Goal: Information Seeking & Learning: Learn about a topic

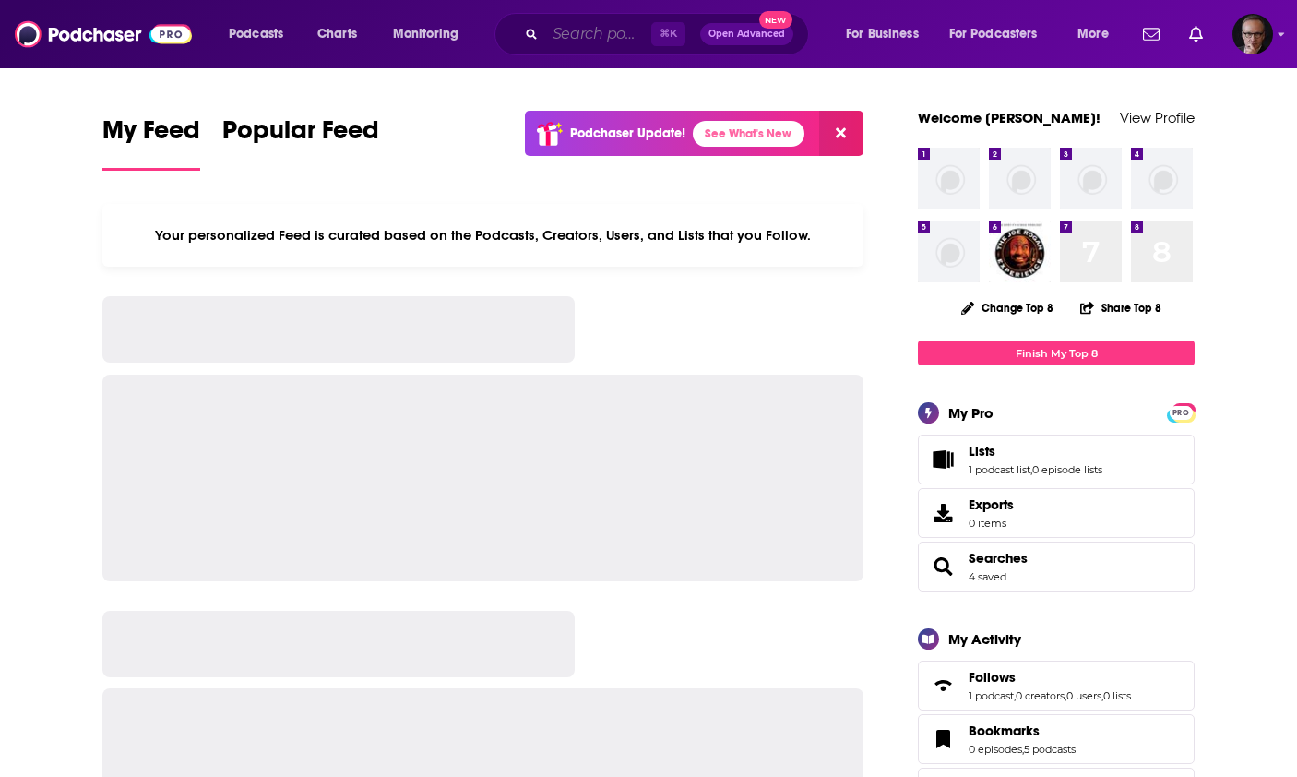
click at [572, 34] on input "Search podcasts, credits, & more..." at bounding box center [598, 34] width 106 height 30
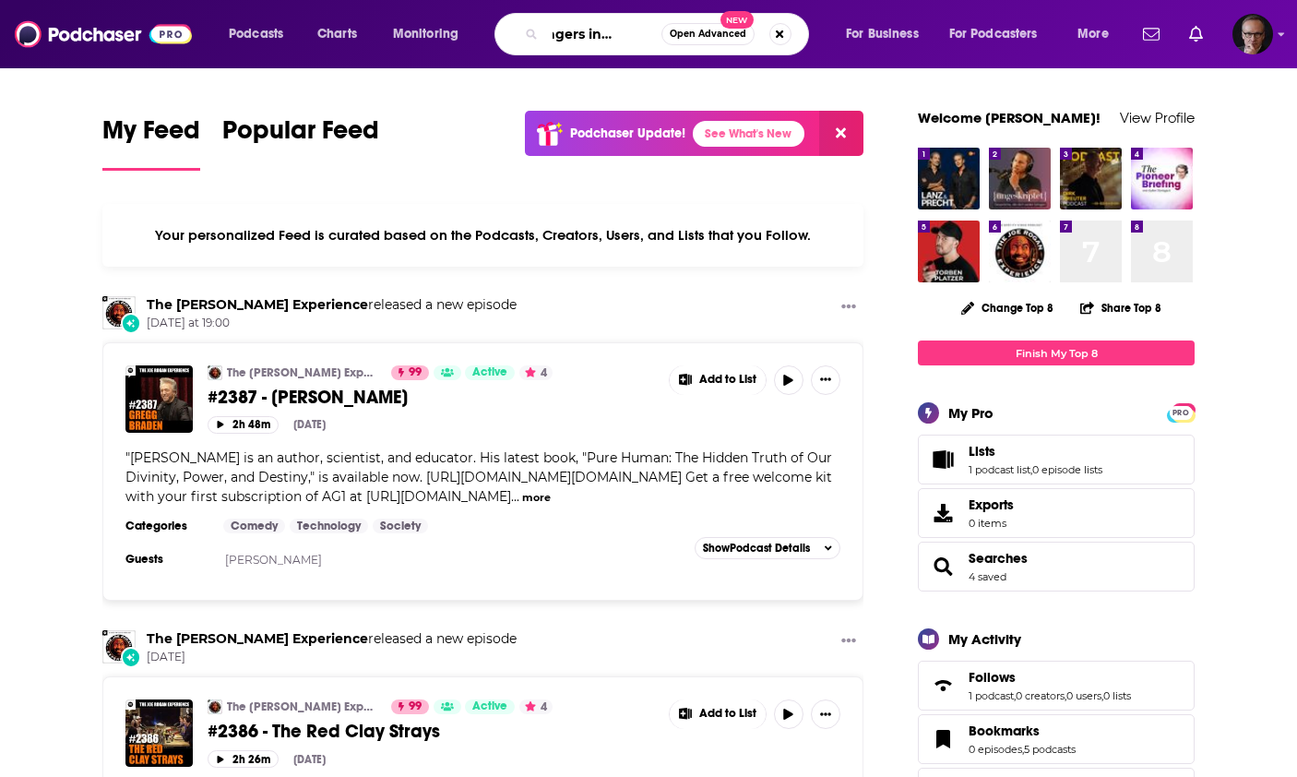
scroll to position [0, 53]
type input "managers in transition"
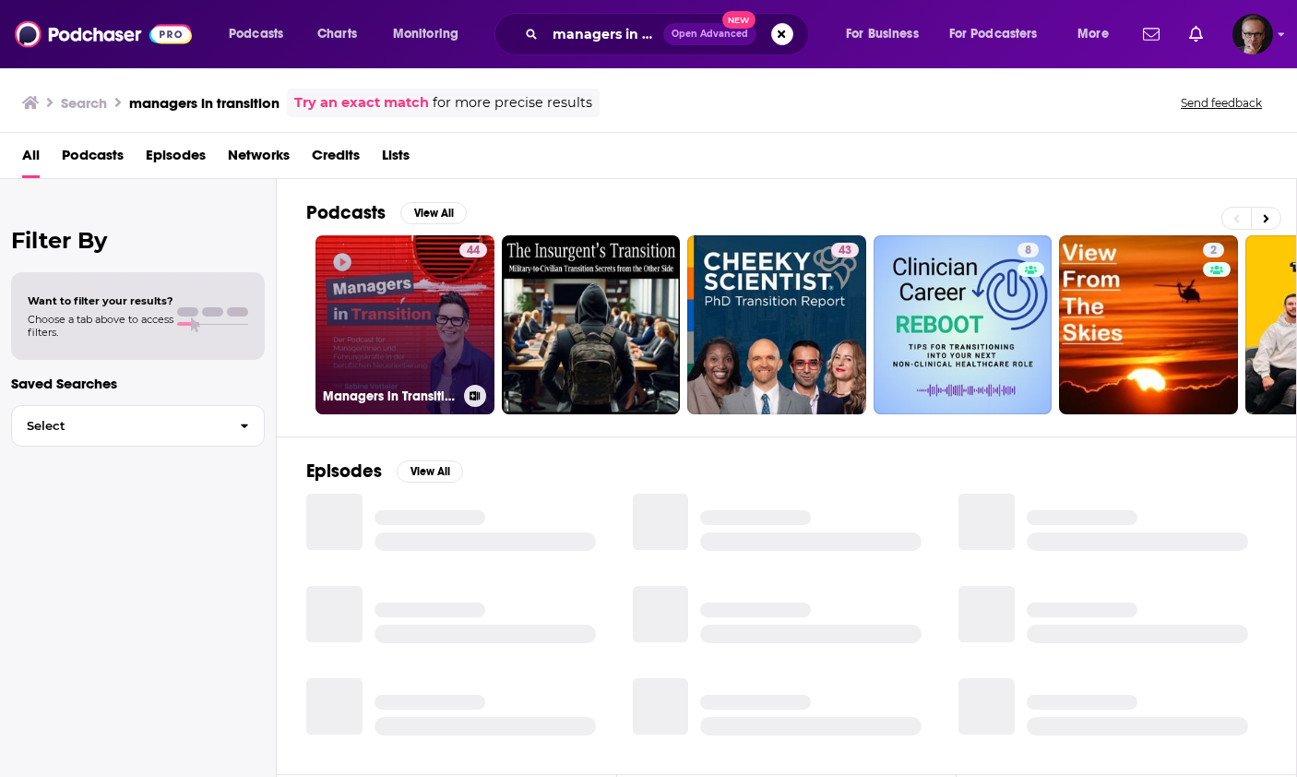
click at [410, 326] on link "44 Managers in Transition für ManagerInnen und Führungskräfte in der berufliche…" at bounding box center [404, 324] width 179 height 179
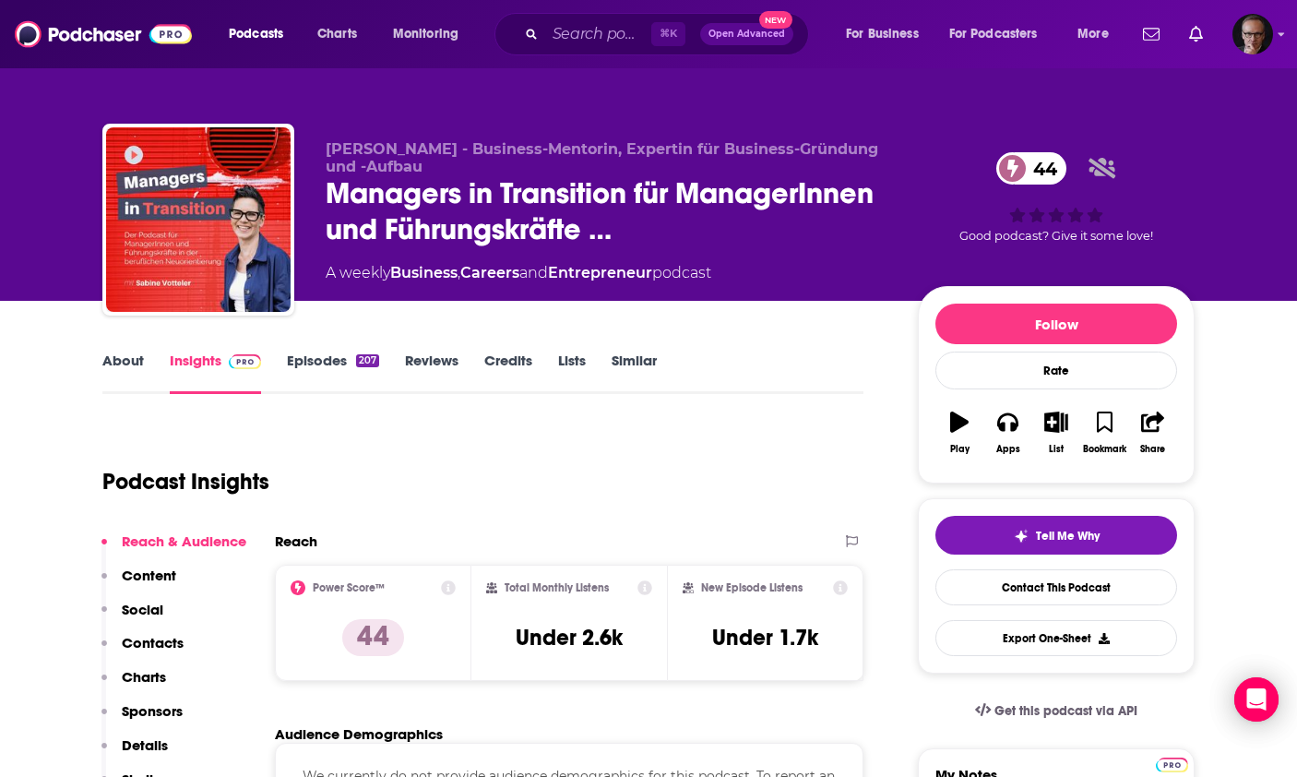
click at [327, 359] on link "Episodes 207" at bounding box center [333, 372] width 92 height 42
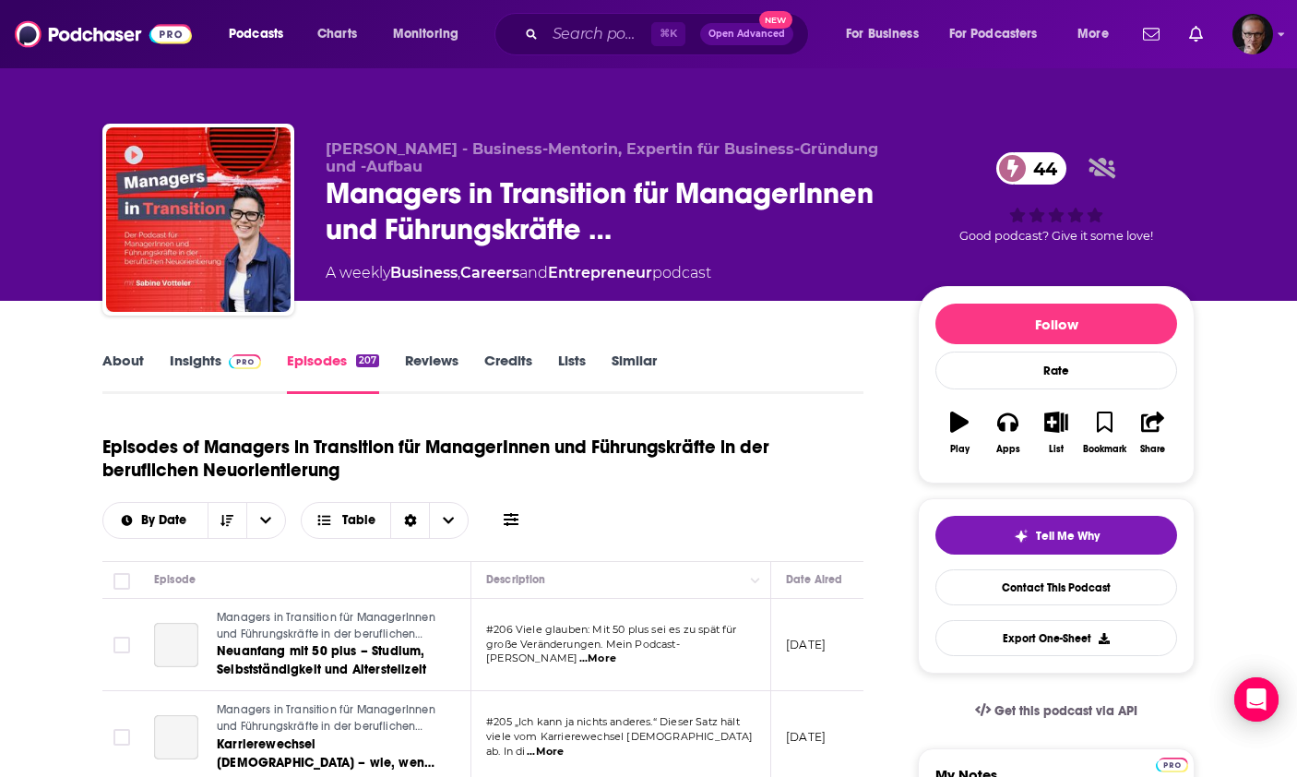
scroll to position [297, 0]
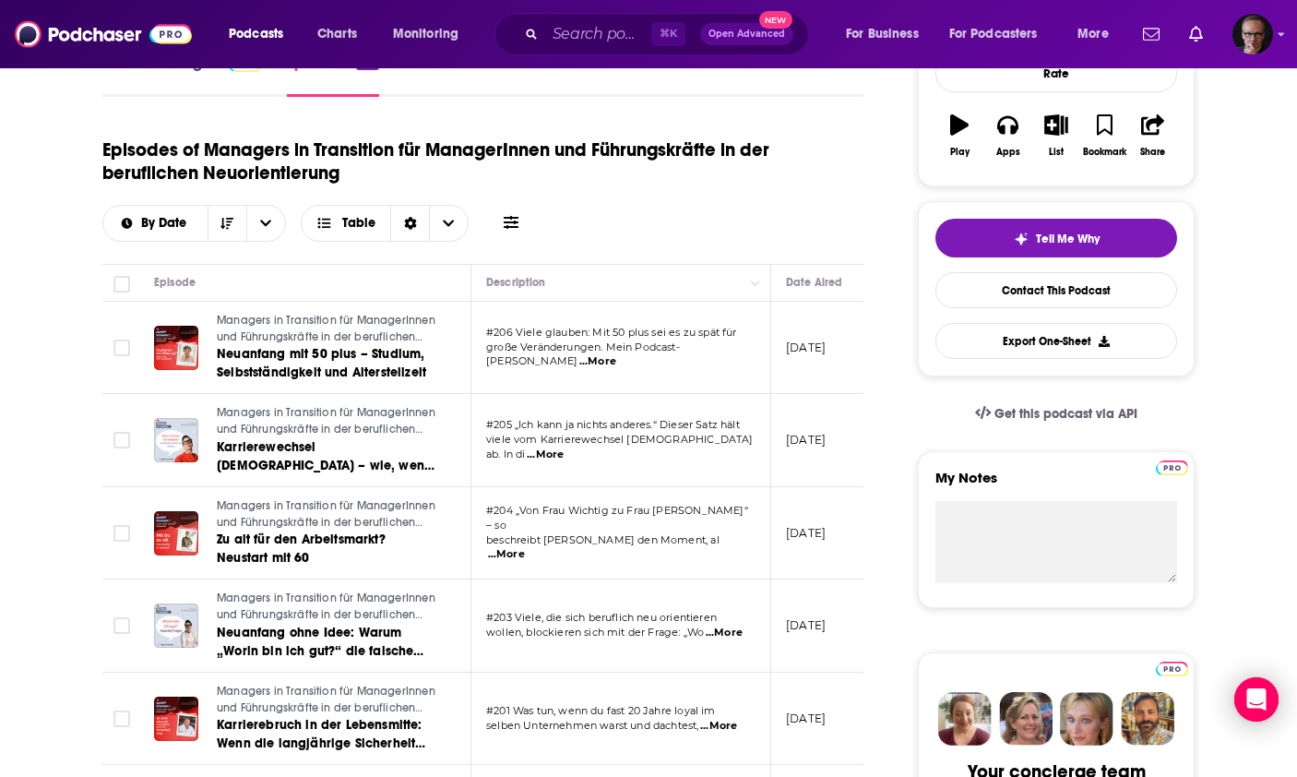
click at [525, 547] on span "...More" at bounding box center [506, 554] width 37 height 15
click at [638, 376] on td "#206 Viele glauben: Mit 50 plus sei es zu spät für große Veränderungen. Mein Po…" at bounding box center [621, 348] width 300 height 93
click at [616, 354] on span "...More" at bounding box center [597, 361] width 37 height 15
click at [450, 371] on td "Managers in Transition für ManagerInnen und Führungskräfte in der beruflichen N…" at bounding box center [305, 348] width 332 height 93
click at [564, 449] on span "...More" at bounding box center [545, 454] width 37 height 15
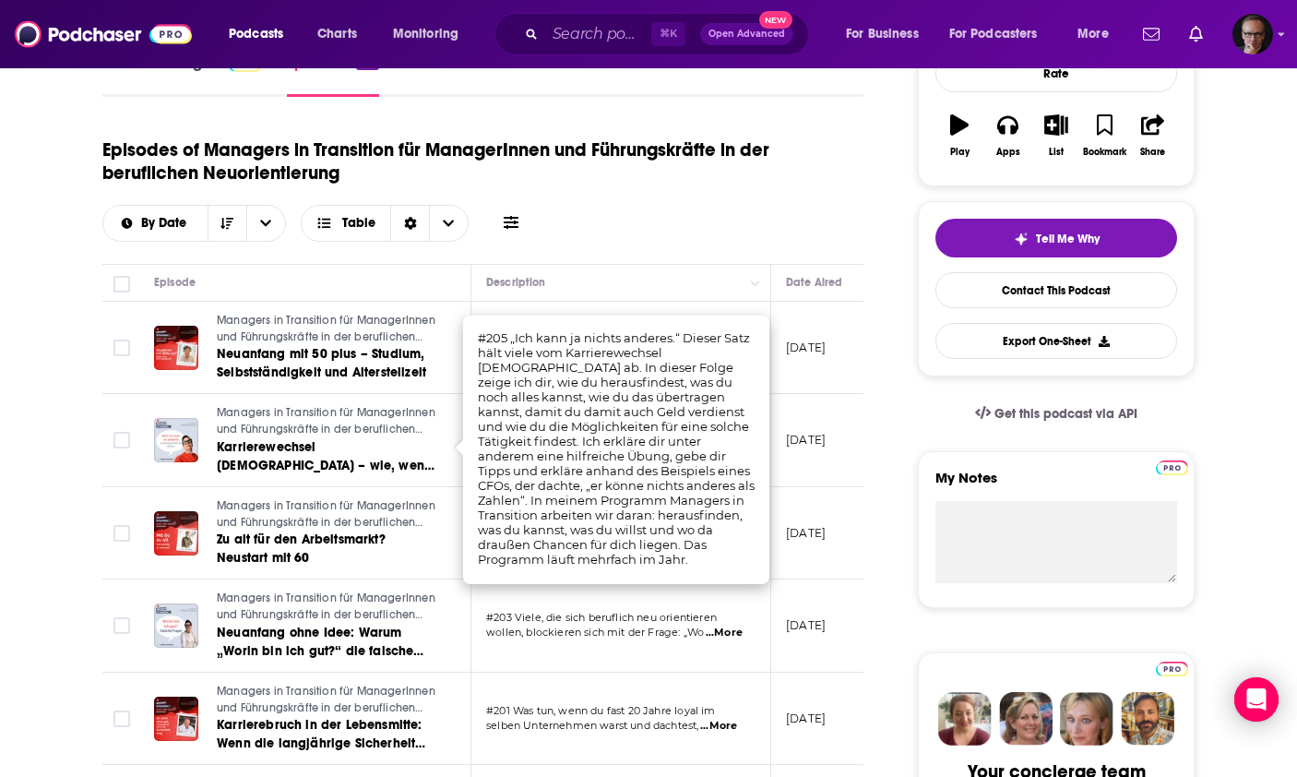
click at [775, 452] on td "[DATE]" at bounding box center [831, 440] width 120 height 93
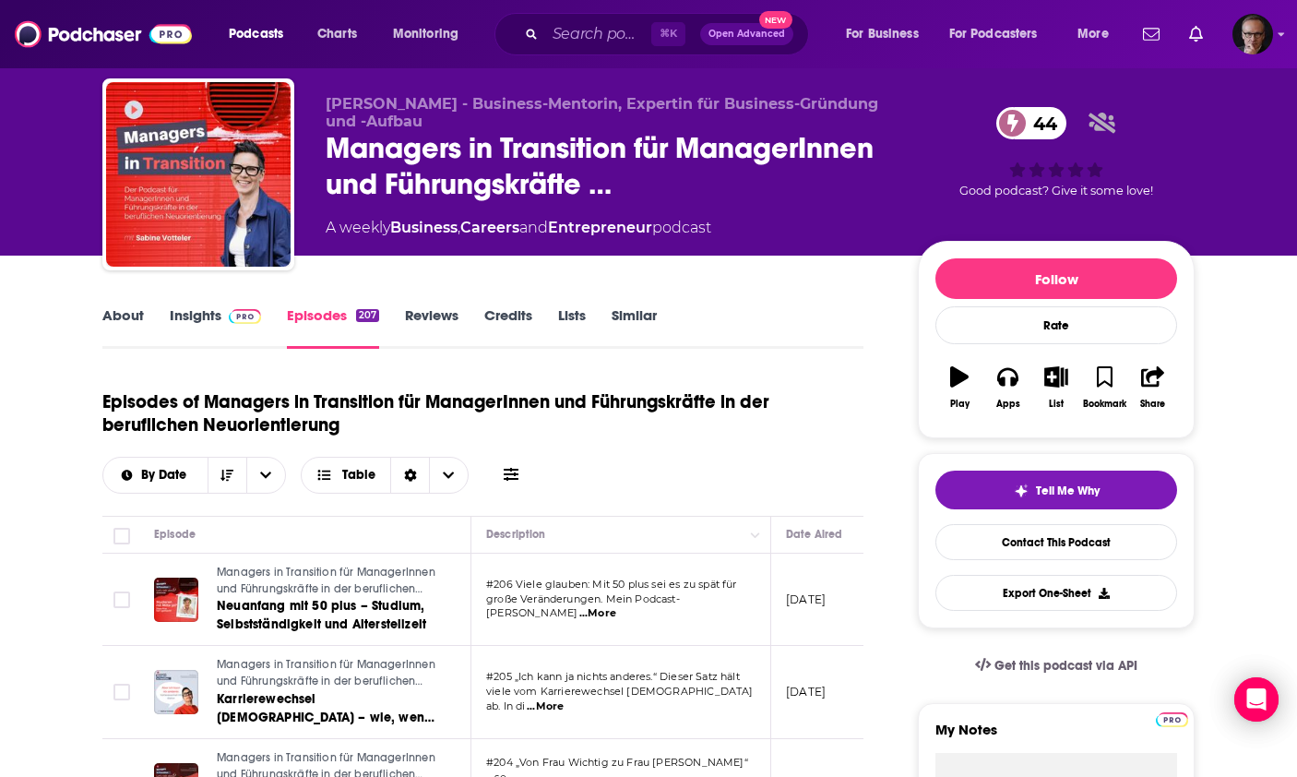
scroll to position [0, 0]
